Goal: Task Accomplishment & Management: Complete application form

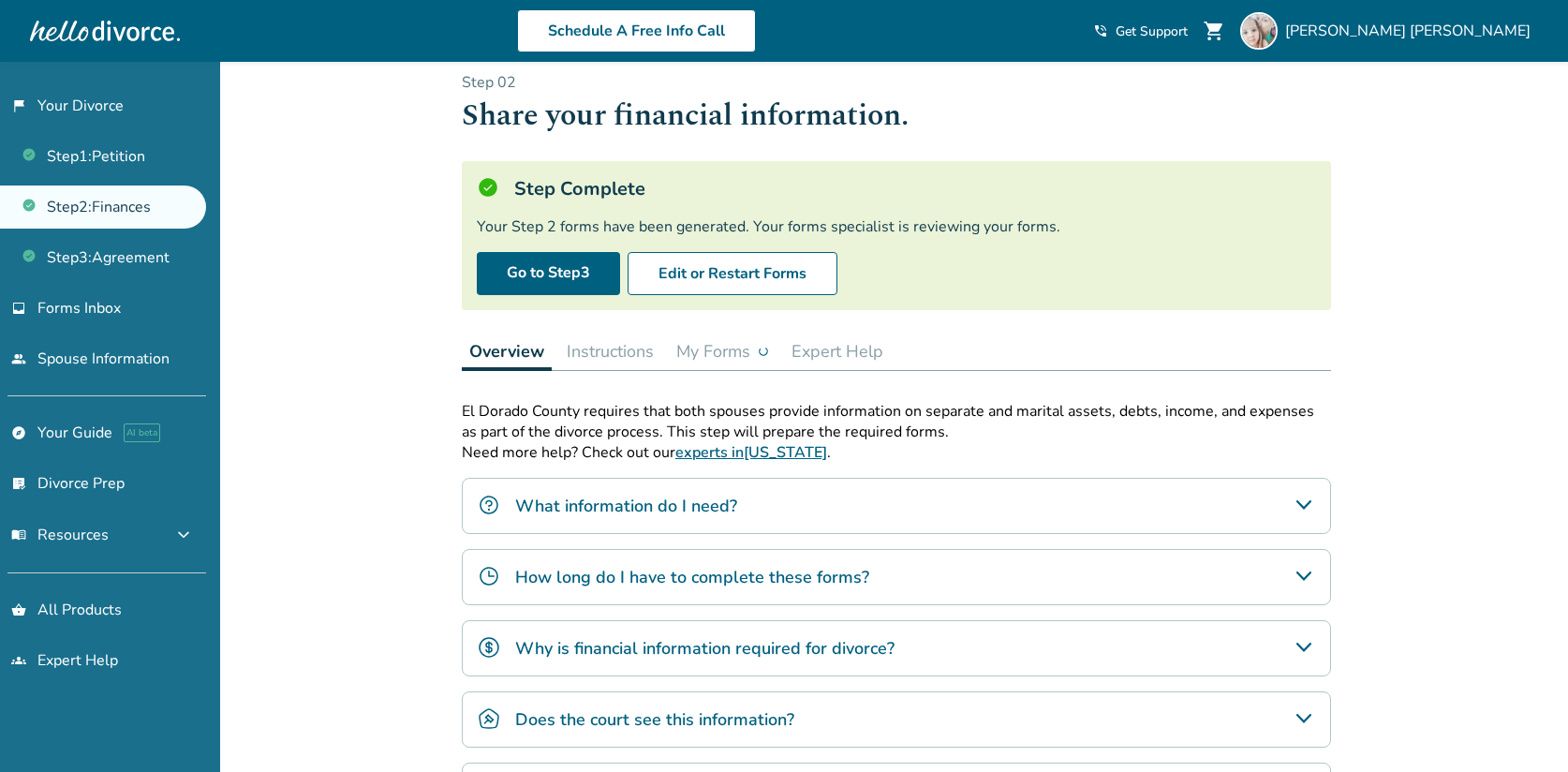
scroll to position [30, 0]
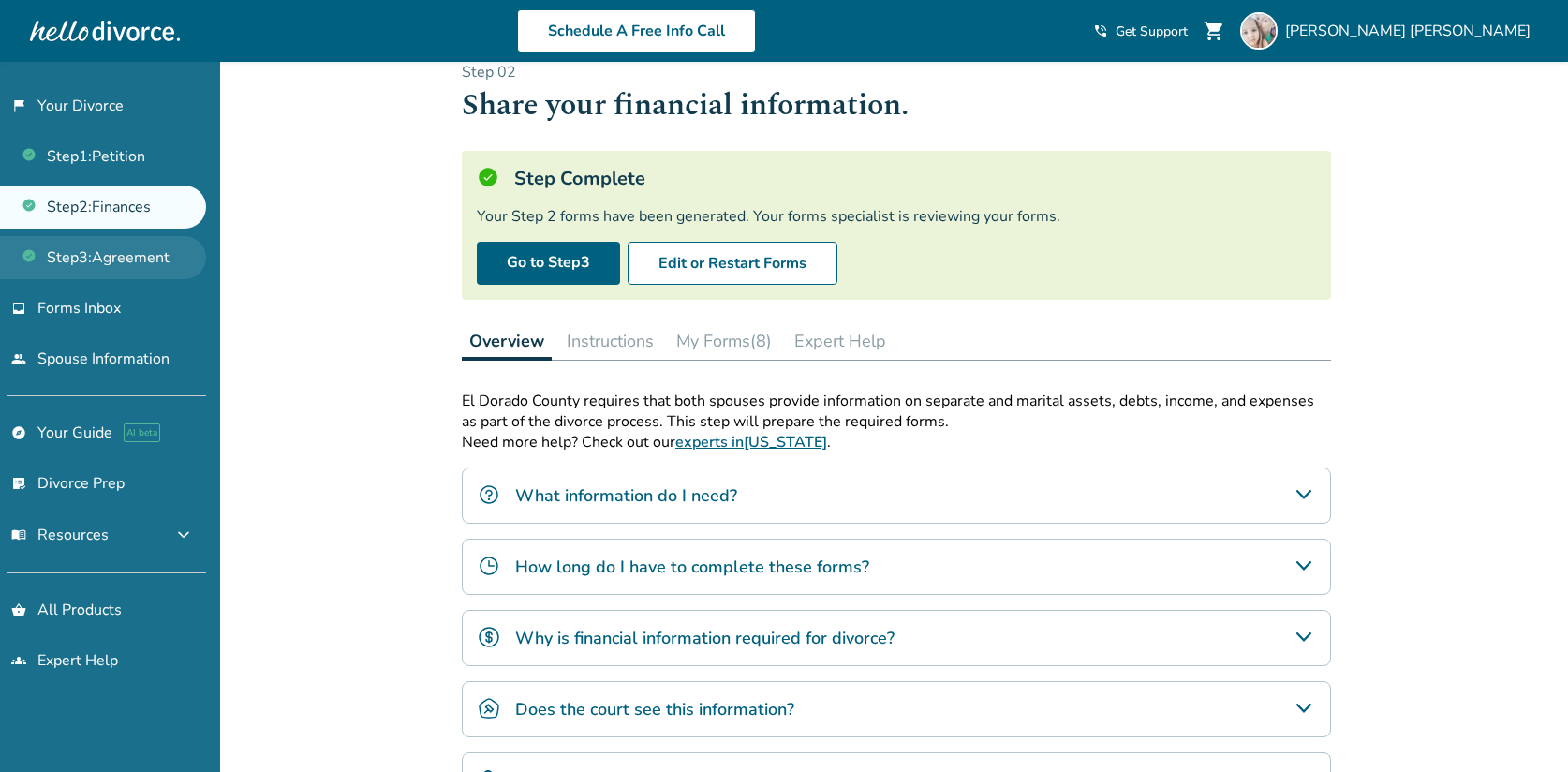
click at [150, 248] on link "Step 3 : Agreement" at bounding box center [102, 258] width 206 height 43
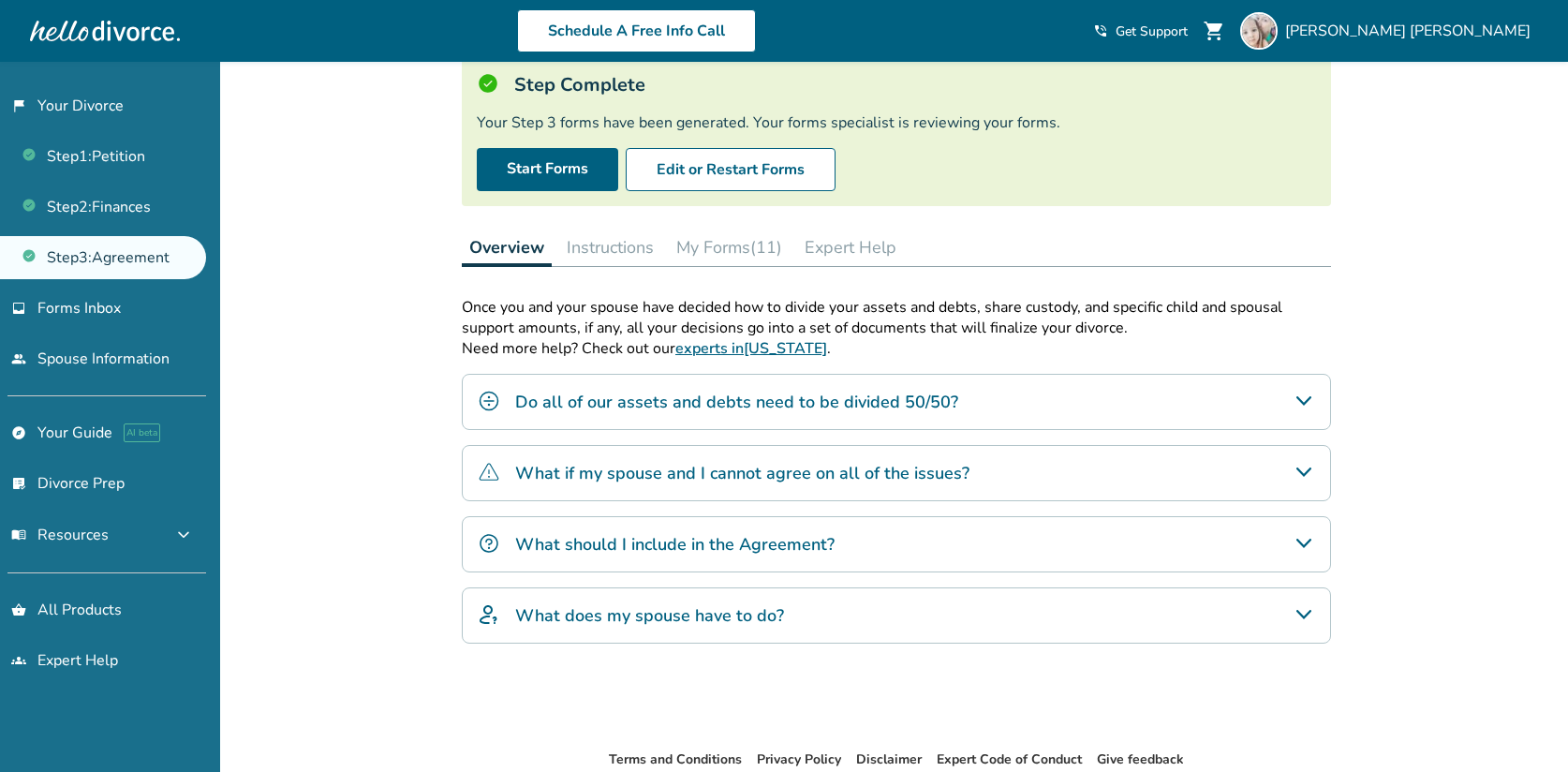
scroll to position [119, 0]
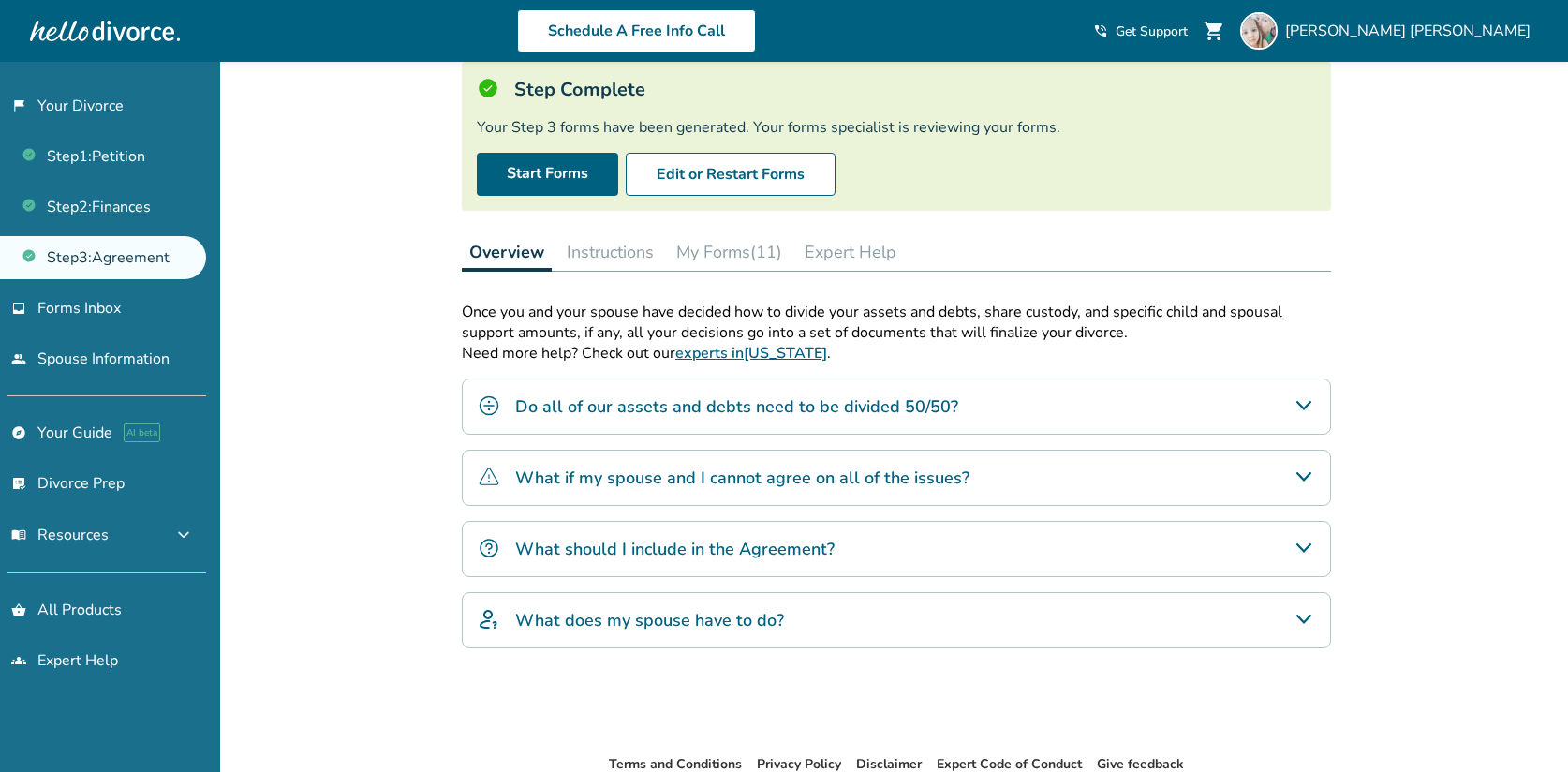
click at [738, 246] on button "My Forms (11)" at bounding box center [729, 252] width 121 height 37
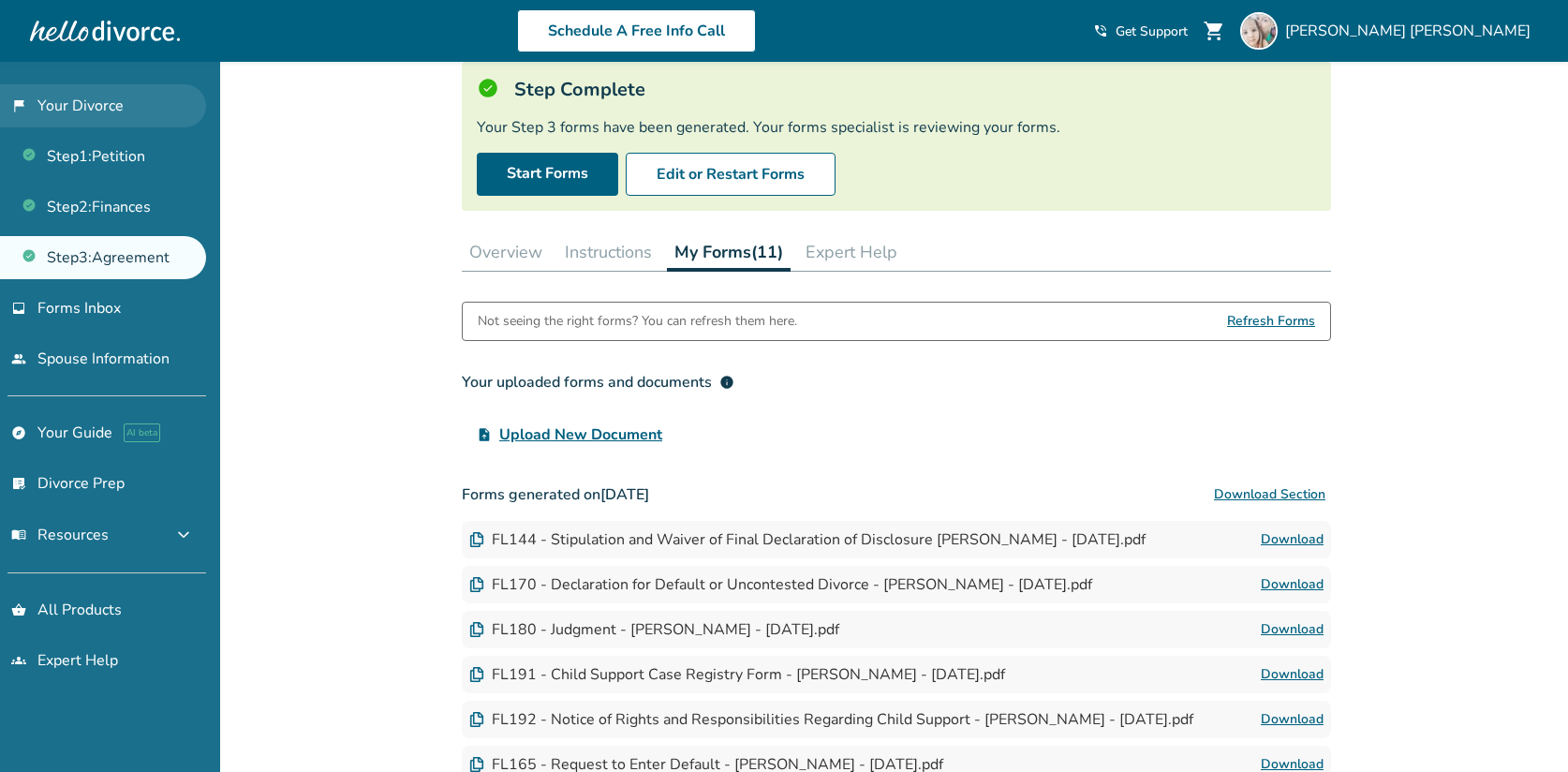
click at [136, 105] on link "flag_2 Your Divorce" at bounding box center [102, 106] width 206 height 43
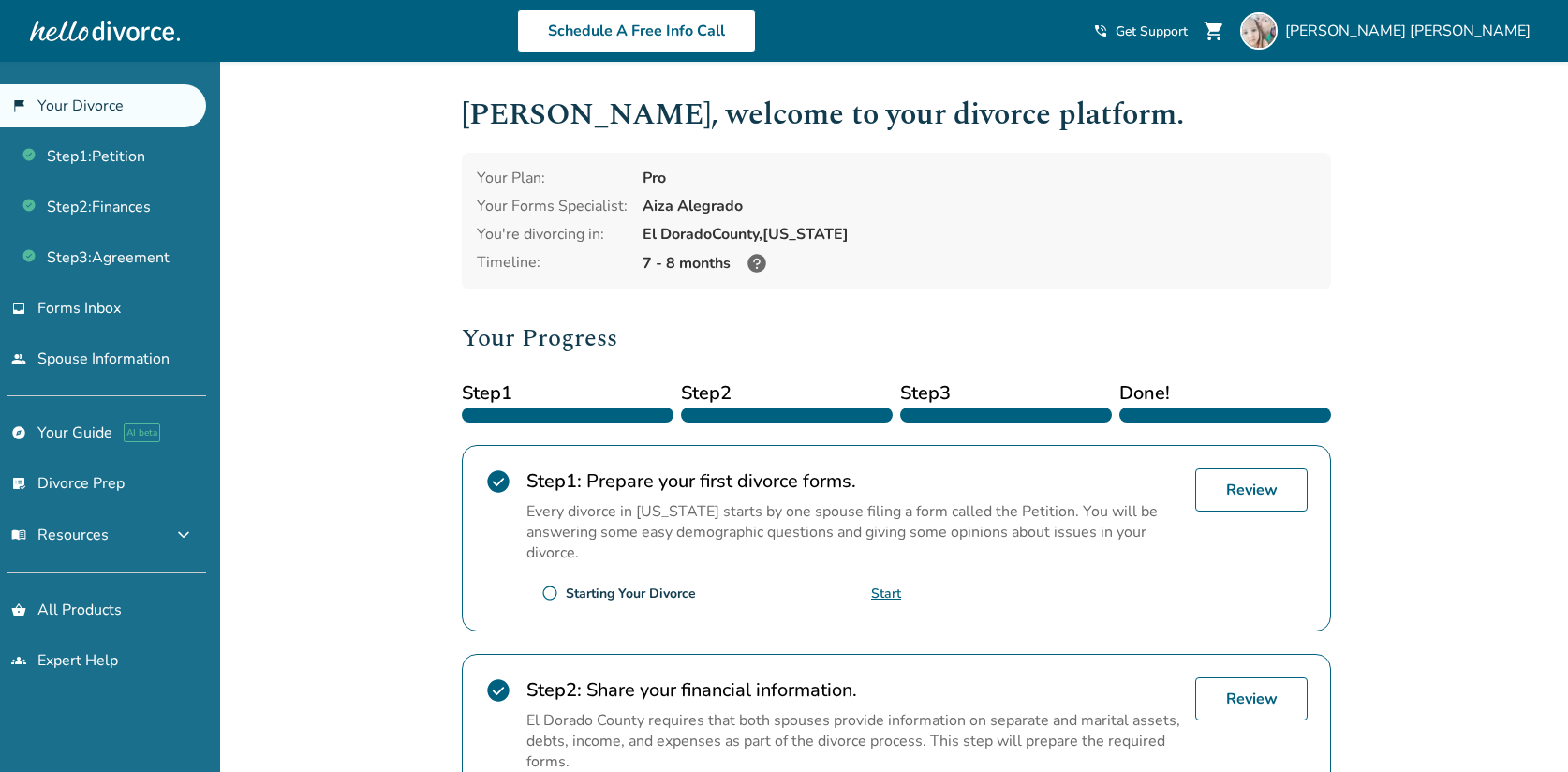
click at [752, 263] on icon at bounding box center [757, 263] width 19 height 19
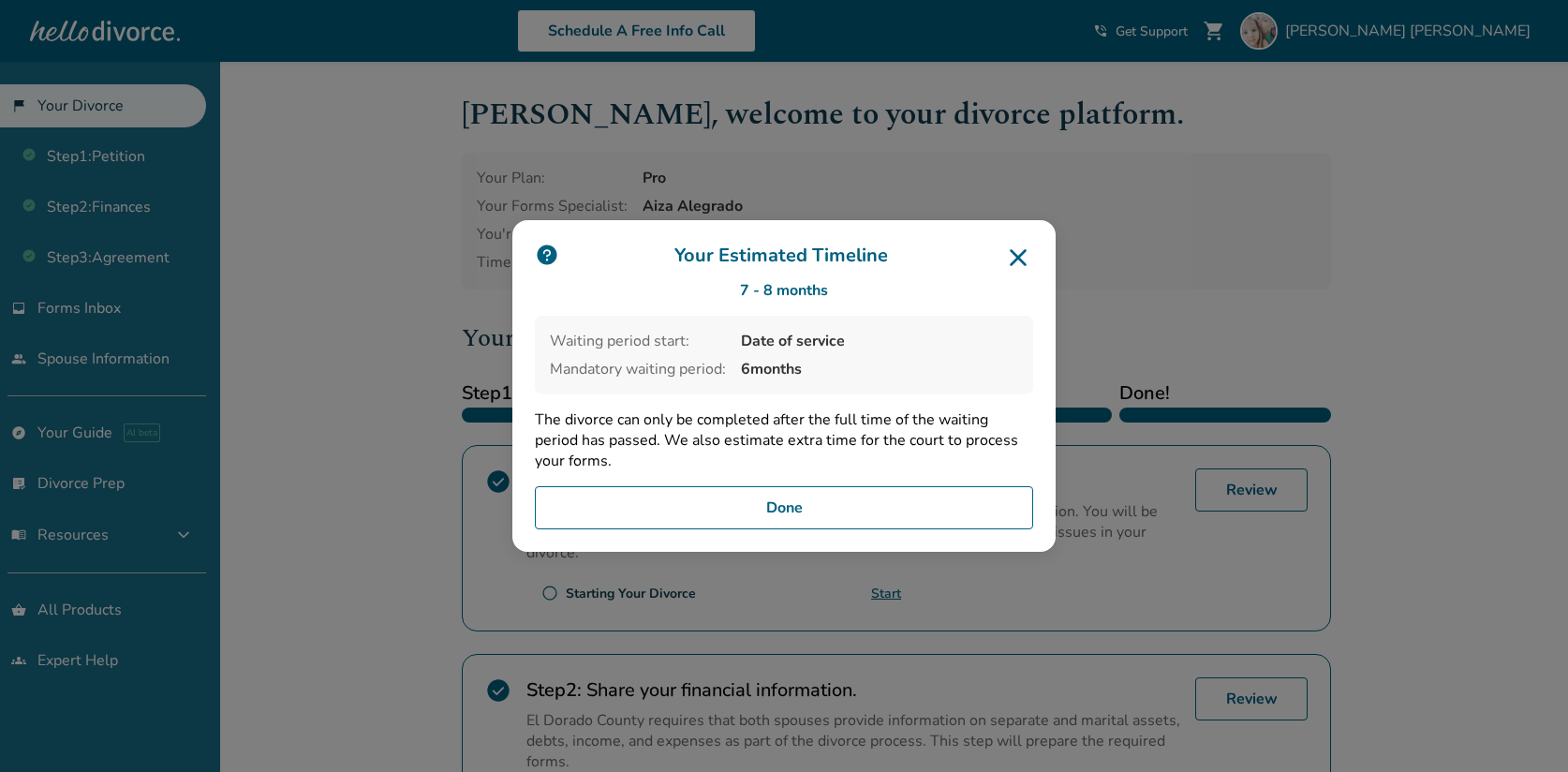
click at [1020, 252] on icon at bounding box center [1018, 257] width 30 height 30
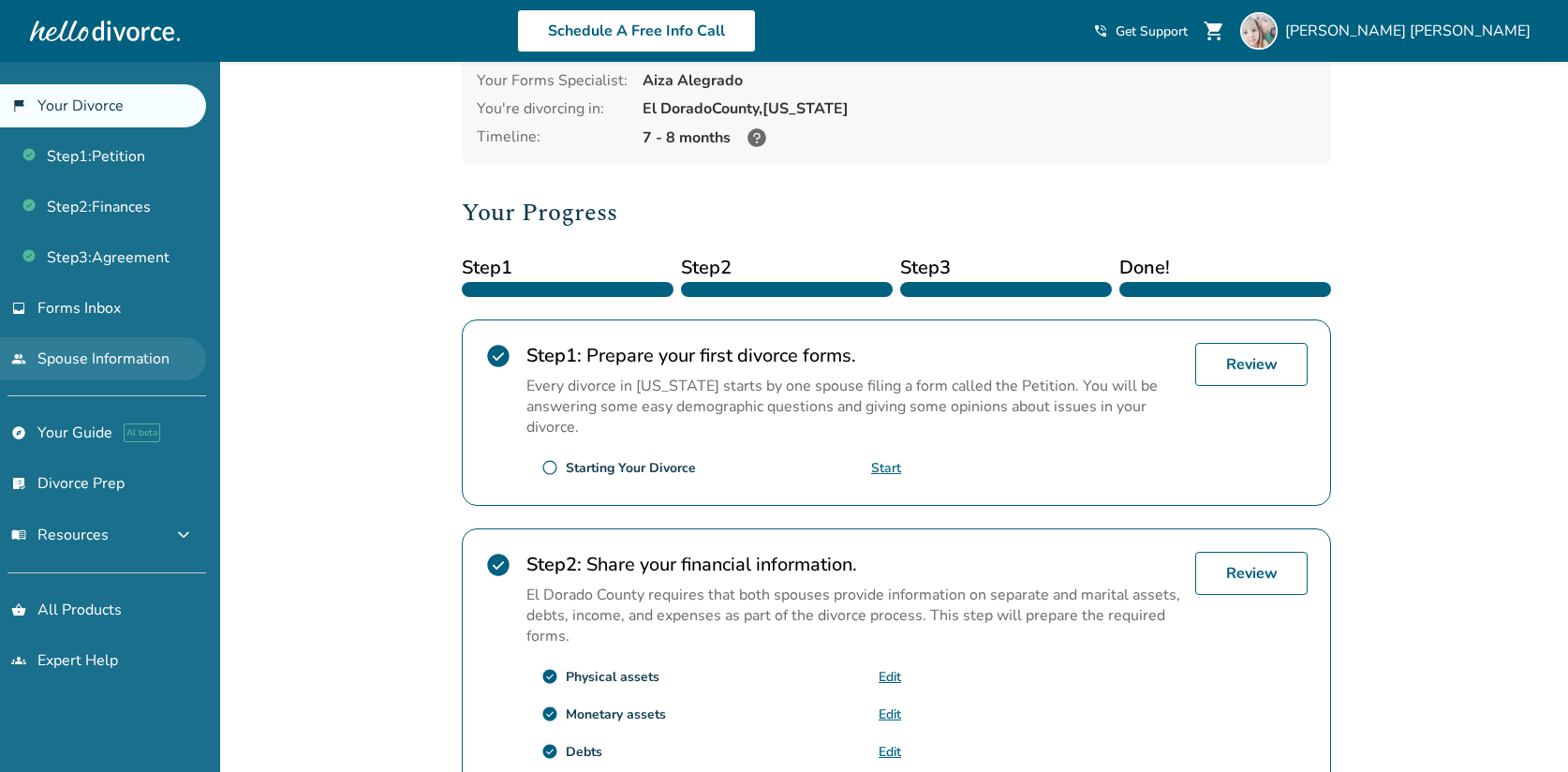
scroll to position [141, 0]
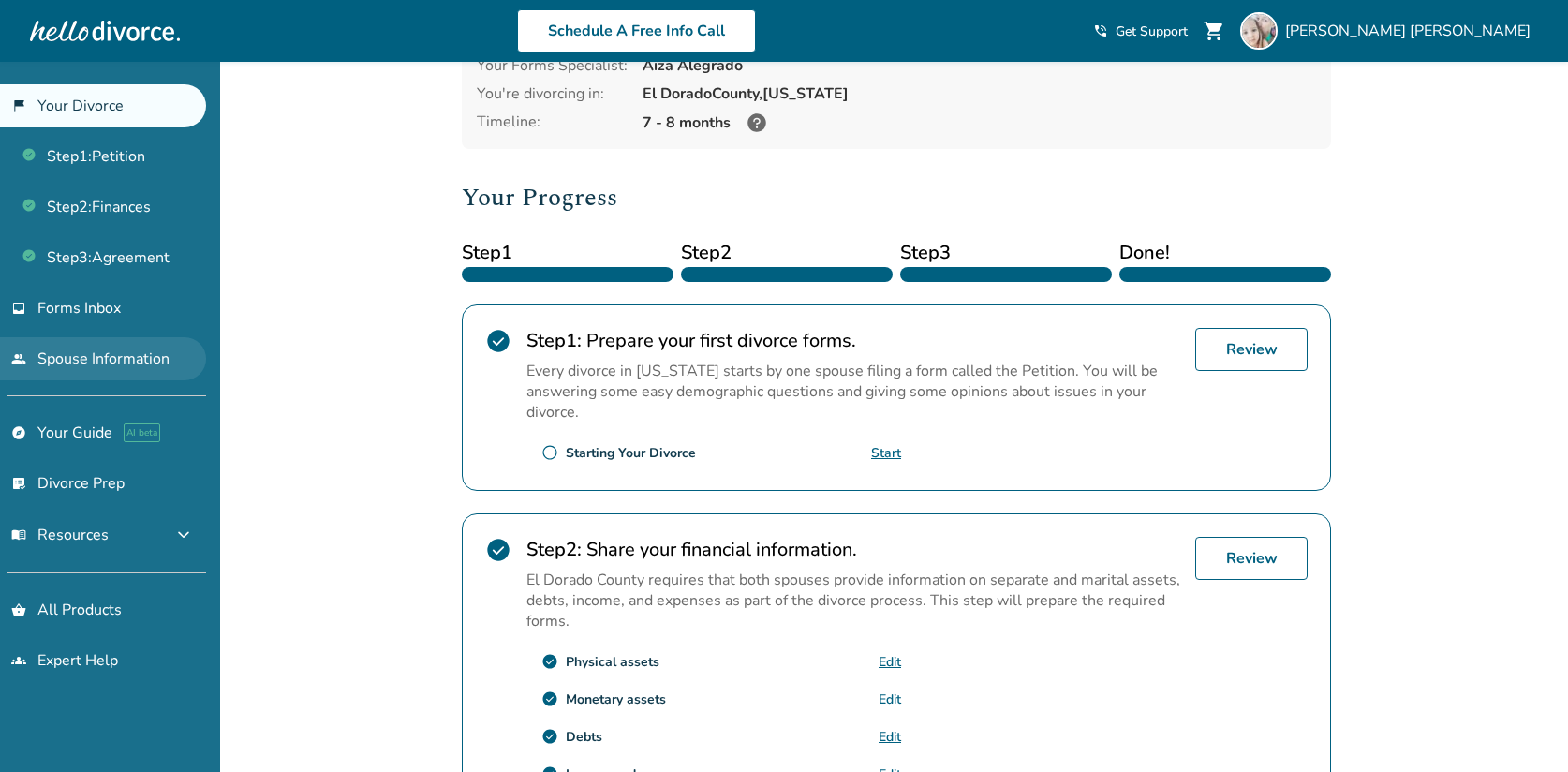
click at [150, 371] on link "people Spouse Information" at bounding box center [102, 359] width 206 height 43
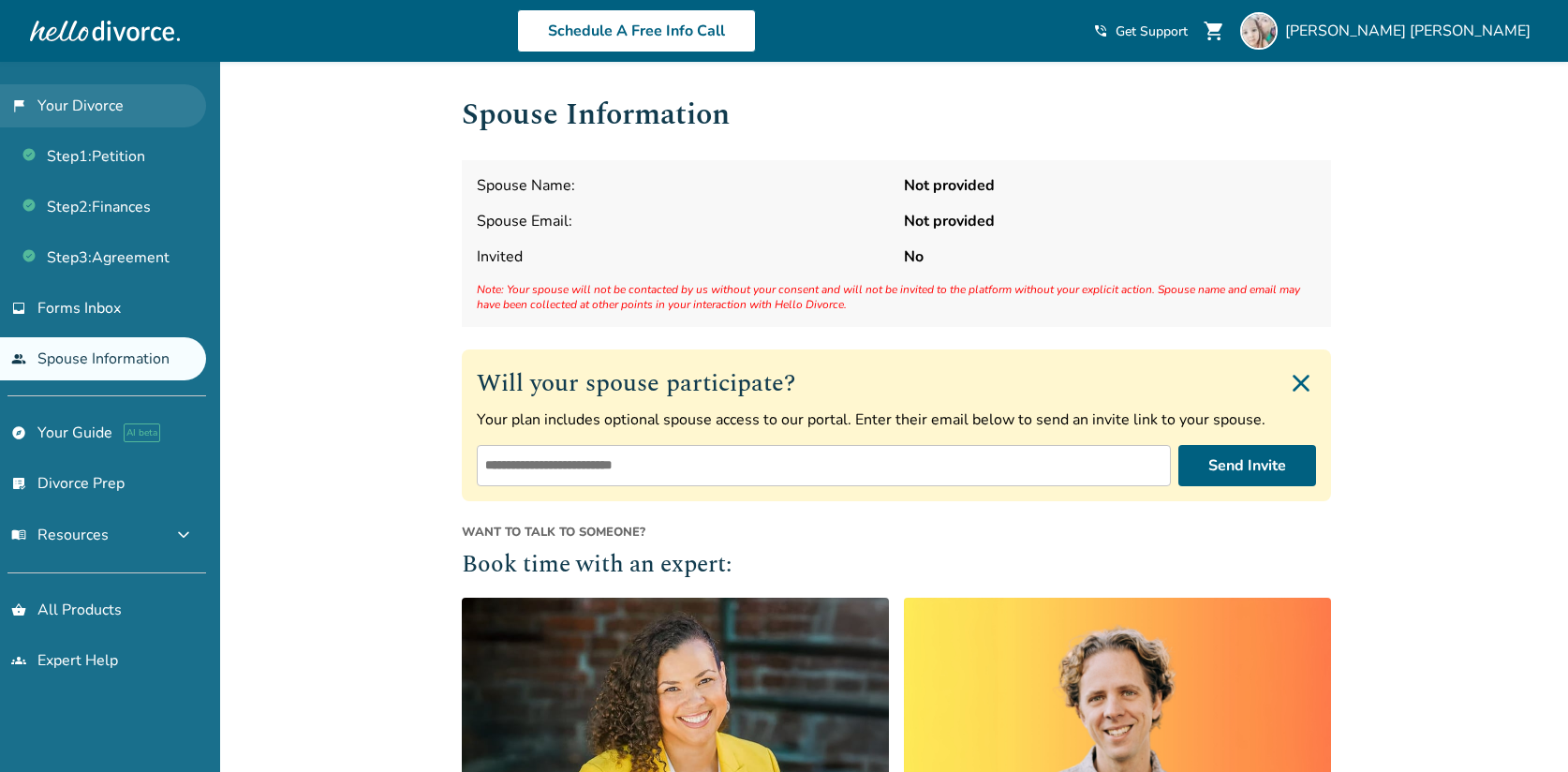
click at [108, 105] on link "flag_2 Your Divorce" at bounding box center [102, 106] width 206 height 43
